Goal: Navigation & Orientation: Go to known website

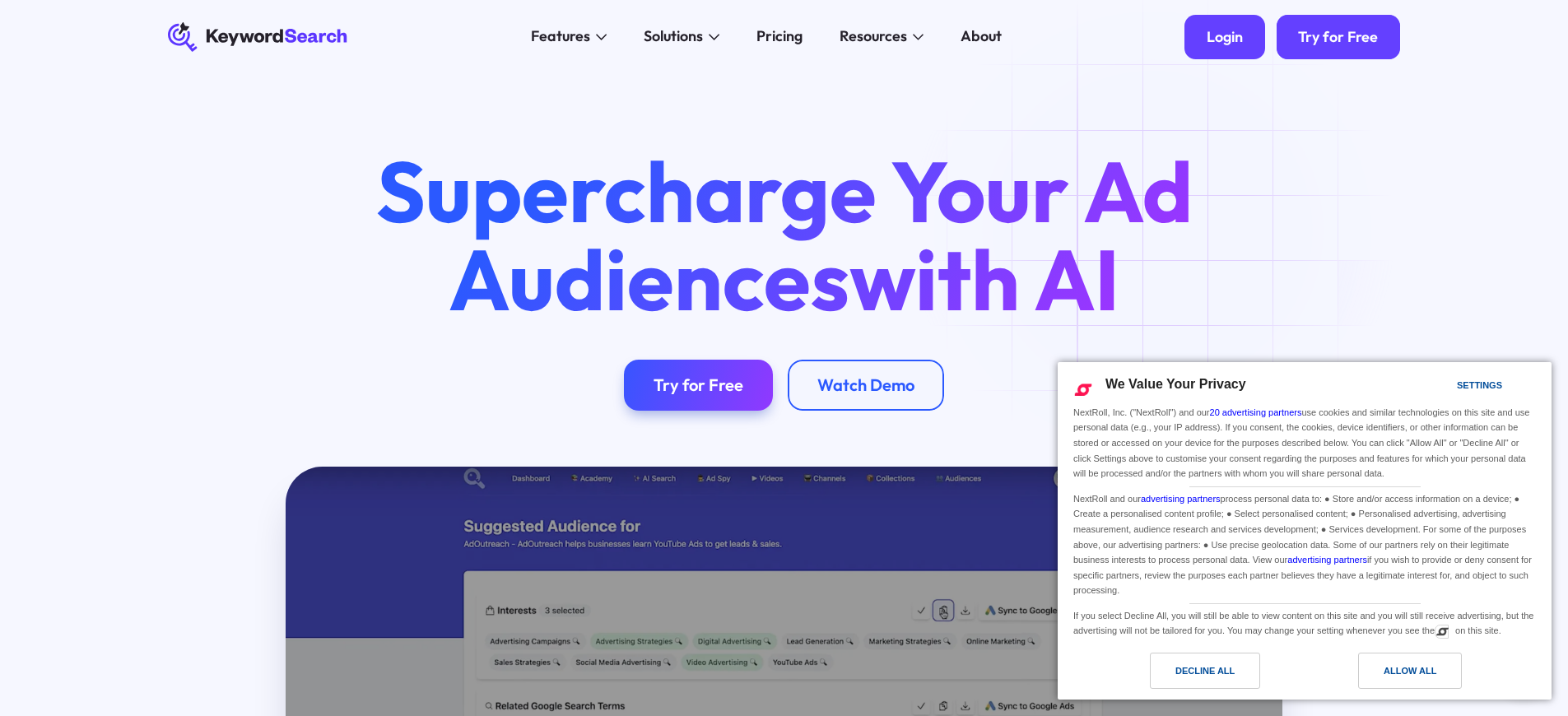
click at [1227, 37] on div "Login" at bounding box center [1224, 37] width 36 height 18
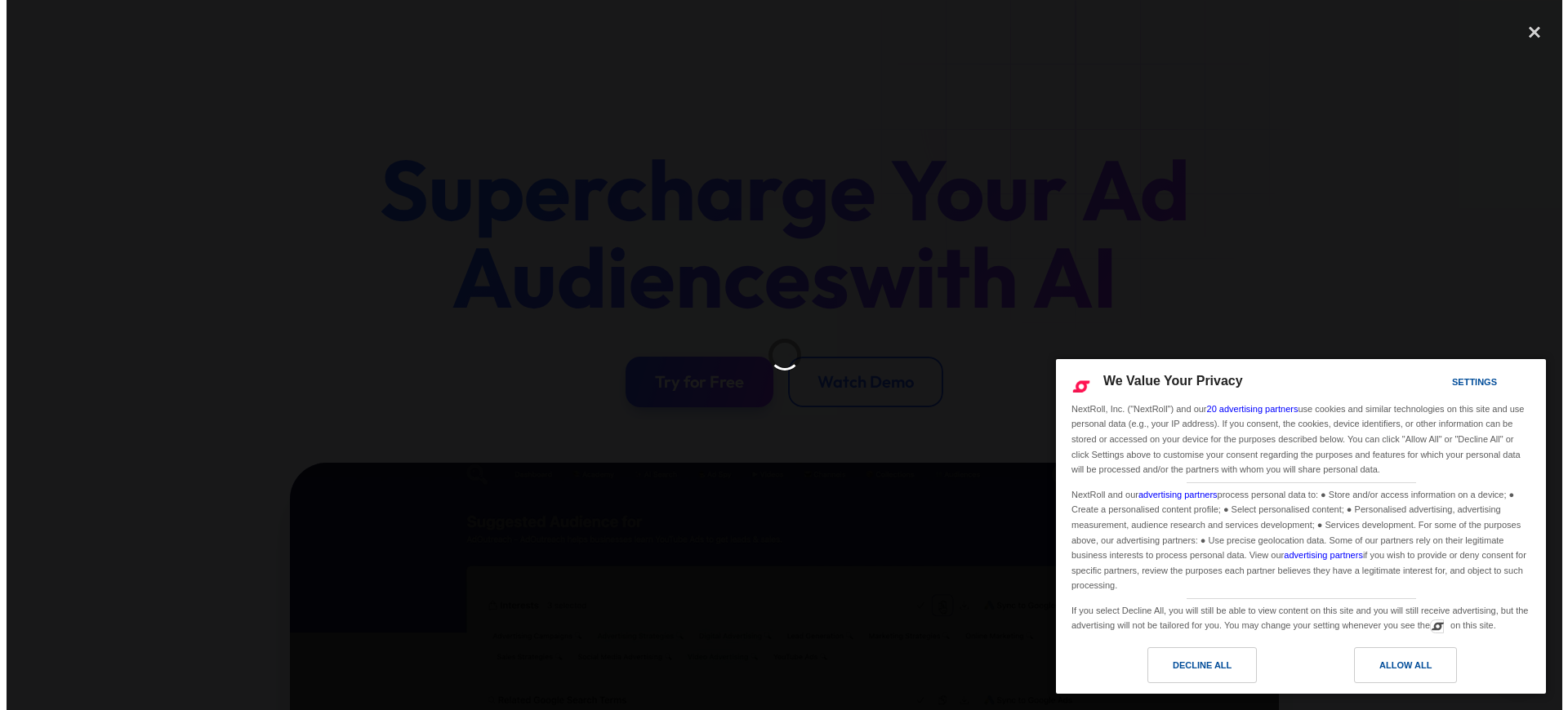
scroll to position [386, 0]
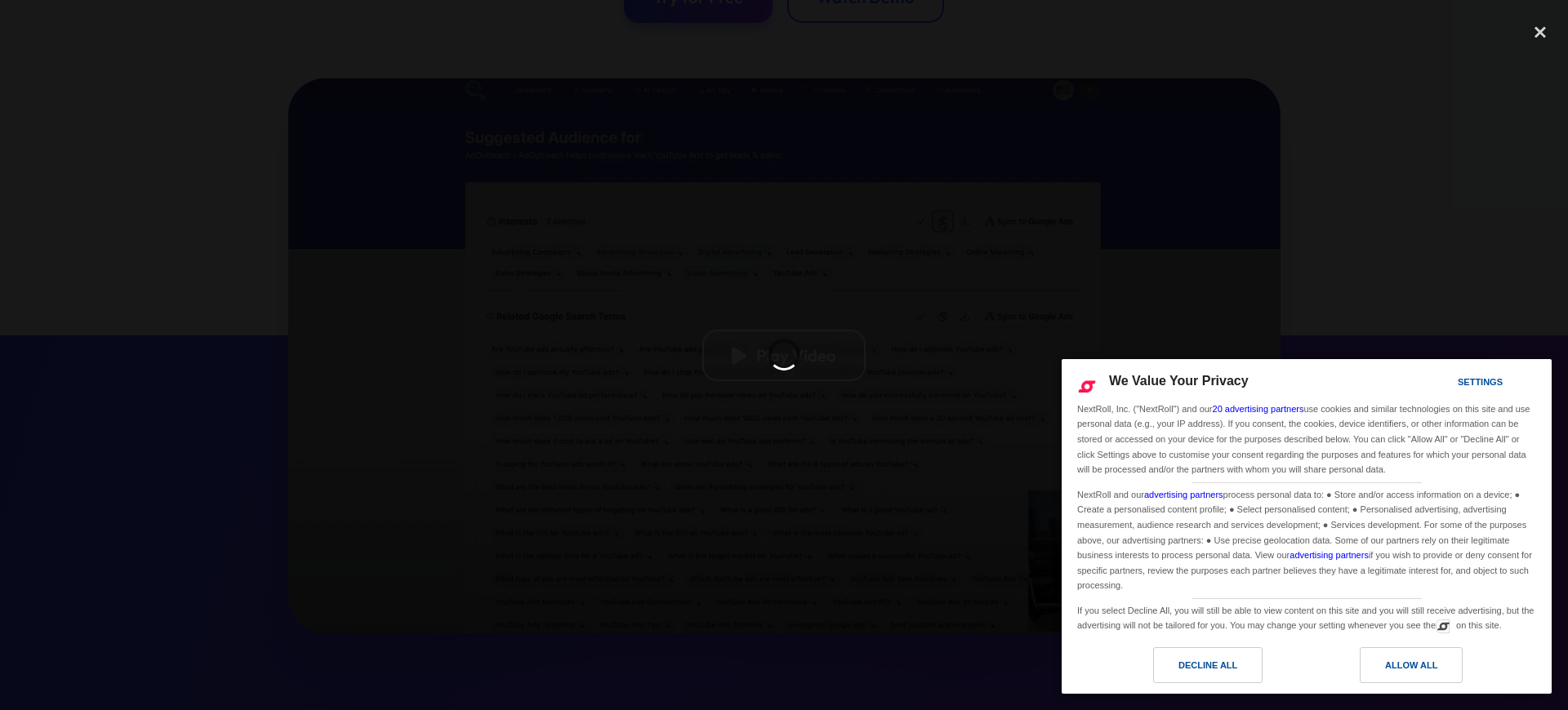
click at [795, 355] on div at bounding box center [784, 355] width 46 height 46
